Goal: Task Accomplishment & Management: Use online tool/utility

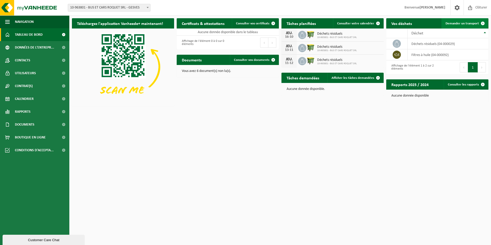
click at [477, 22] on span "Demander un transport" at bounding box center [462, 23] width 33 height 3
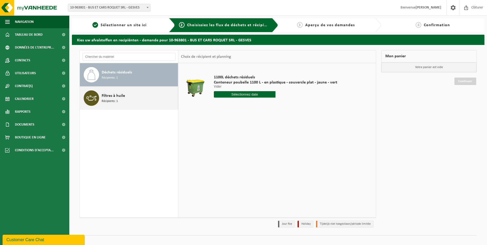
click at [113, 98] on span "Filtres à huile" at bounding box center [113, 96] width 23 height 6
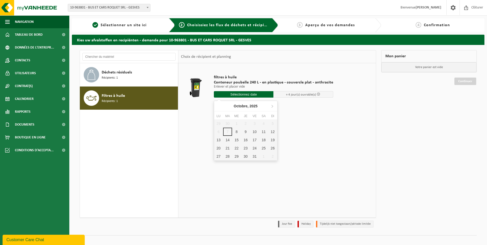
click at [251, 94] on input "text" at bounding box center [244, 94] width 60 height 6
click at [219, 147] on div "20" at bounding box center [218, 148] width 9 height 8
type input "à partir de 2025-10-20"
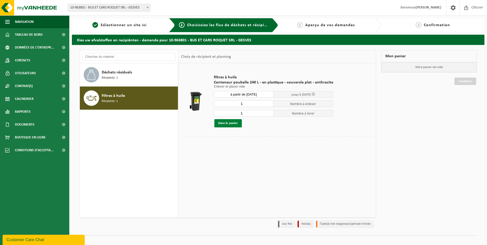
click at [234, 123] on button "Dans le panier" at bounding box center [228, 123] width 27 height 8
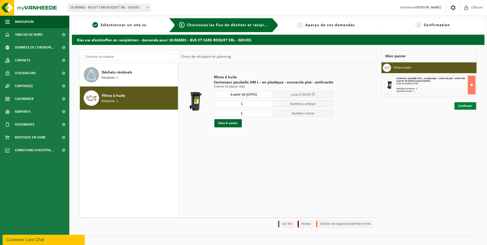
click at [463, 105] on link "Continuer" at bounding box center [466, 105] width 22 height 7
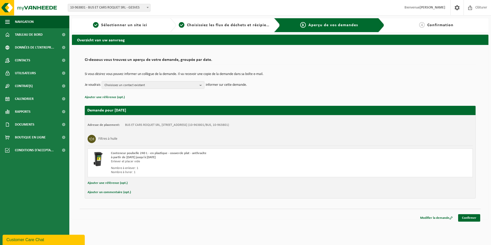
click at [197, 81] on td "Si vous désirez vous pouvez informer un collègue de la demande. Il va recevoir …" at bounding box center [280, 76] width 391 height 9
click at [198, 84] on span "Choisissez un contact existant" at bounding box center [151, 85] width 93 height 8
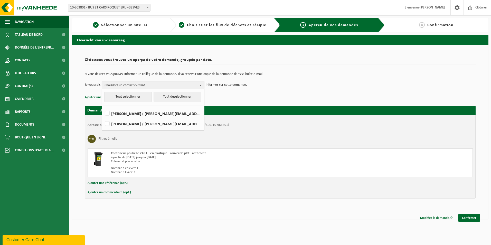
click at [201, 86] on b "button" at bounding box center [202, 84] width 5 height 7
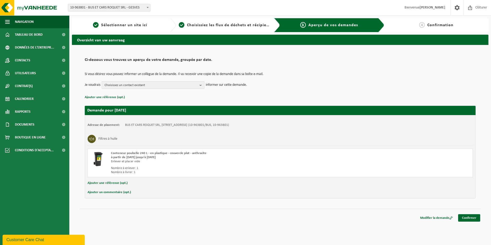
click at [195, 83] on span "Choisissez un contact existant" at bounding box center [151, 85] width 93 height 8
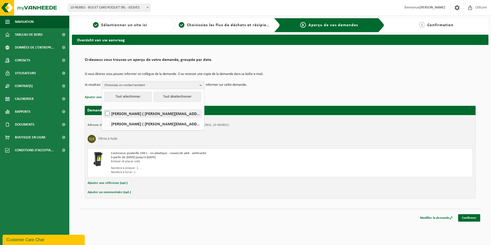
click at [109, 113] on label "FABIAN ROQUET ( fabian@voyages-roquet.be )" at bounding box center [153, 114] width 98 height 8
click at [103, 107] on input "FABIAN ROQUET ( fabian@voyages-roquet.be )" at bounding box center [103, 107] width 0 height 0
checkbox input "true"
click at [111, 189] on button "Ajouter un commentaire (opt.)" at bounding box center [109, 192] width 43 height 7
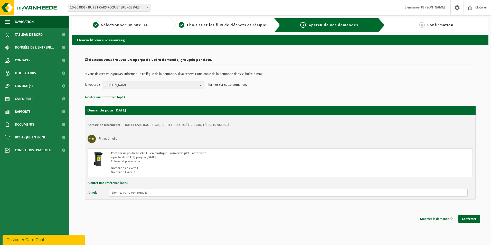
click at [124, 194] on input "text" at bounding box center [288, 193] width 359 height 8
type input "L"
click at [93, 194] on button "Annuler" at bounding box center [93, 193] width 11 height 8
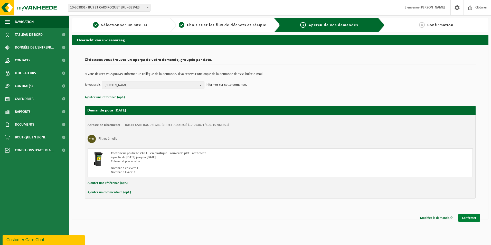
click at [473, 219] on link "Confirmer" at bounding box center [469, 217] width 22 height 7
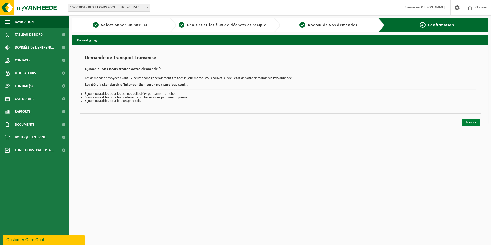
click at [470, 123] on link "Fermer" at bounding box center [471, 122] width 18 height 7
